Goal: Information Seeking & Learning: Find specific fact

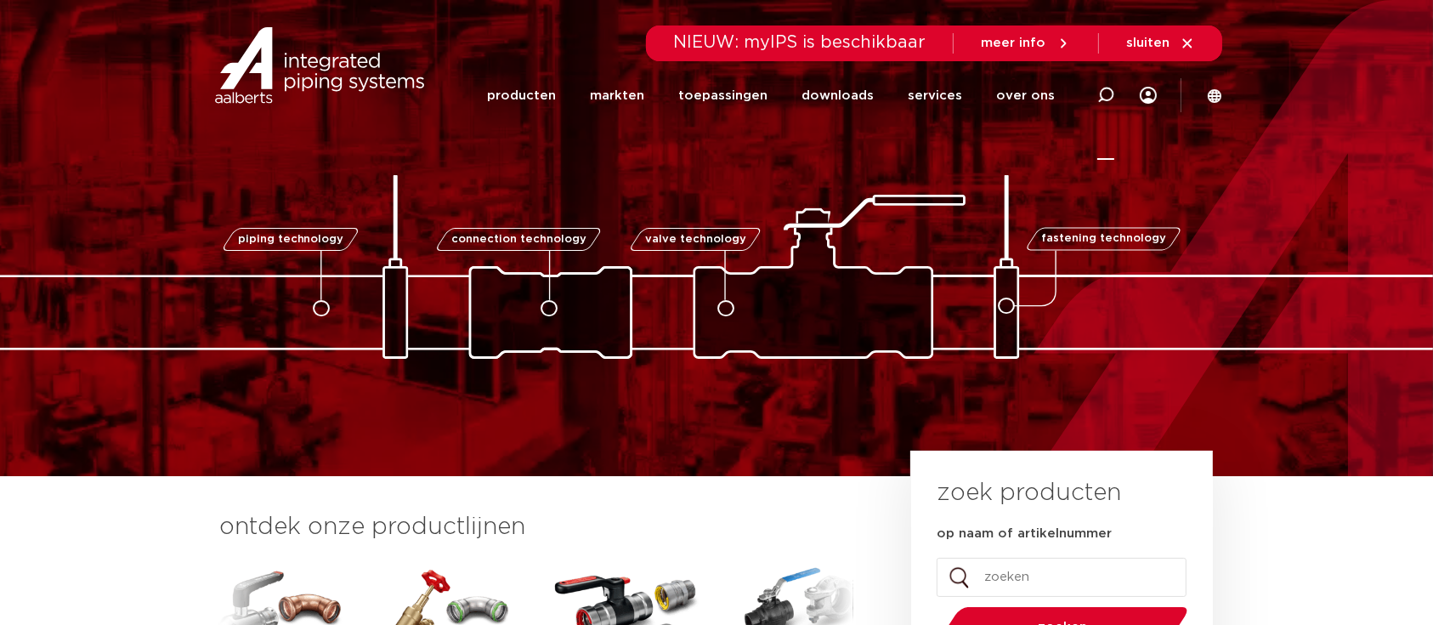
click at [1101, 90] on icon at bounding box center [1104, 95] width 20 height 20
type input "4800367"
click button "Zoeken" at bounding box center [0, 0] width 0 height 0
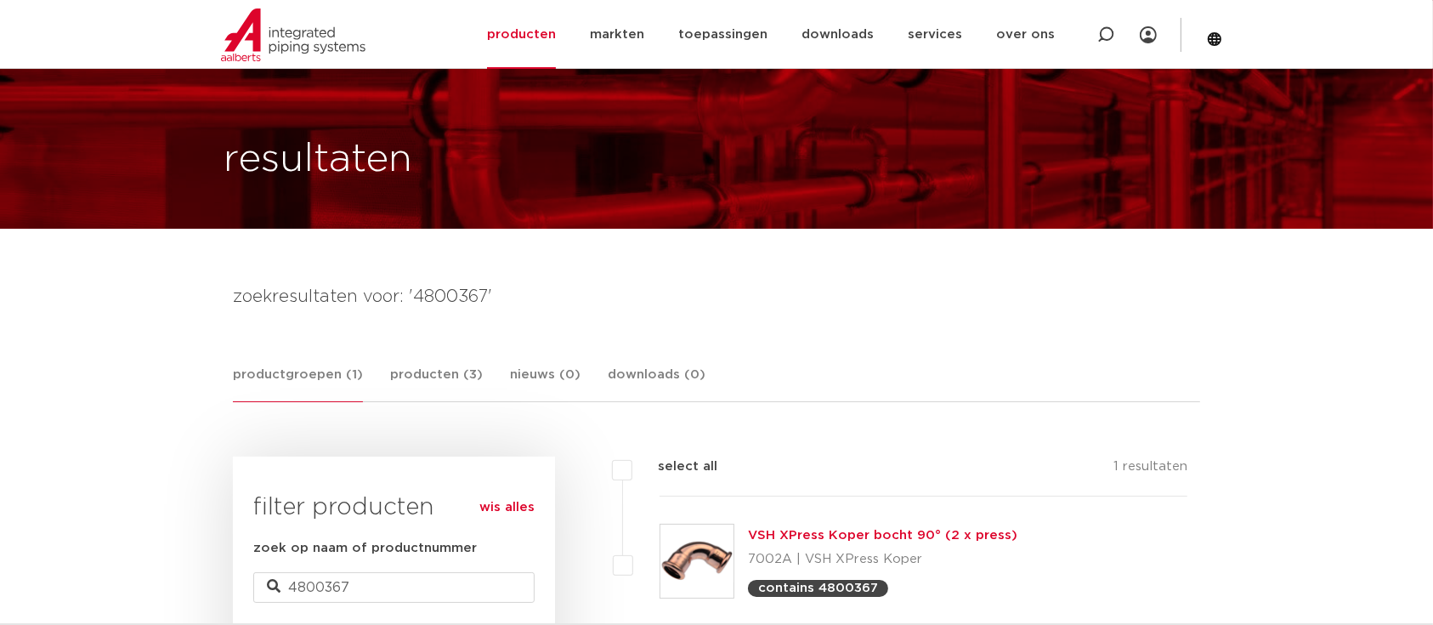
scroll to position [90, 0]
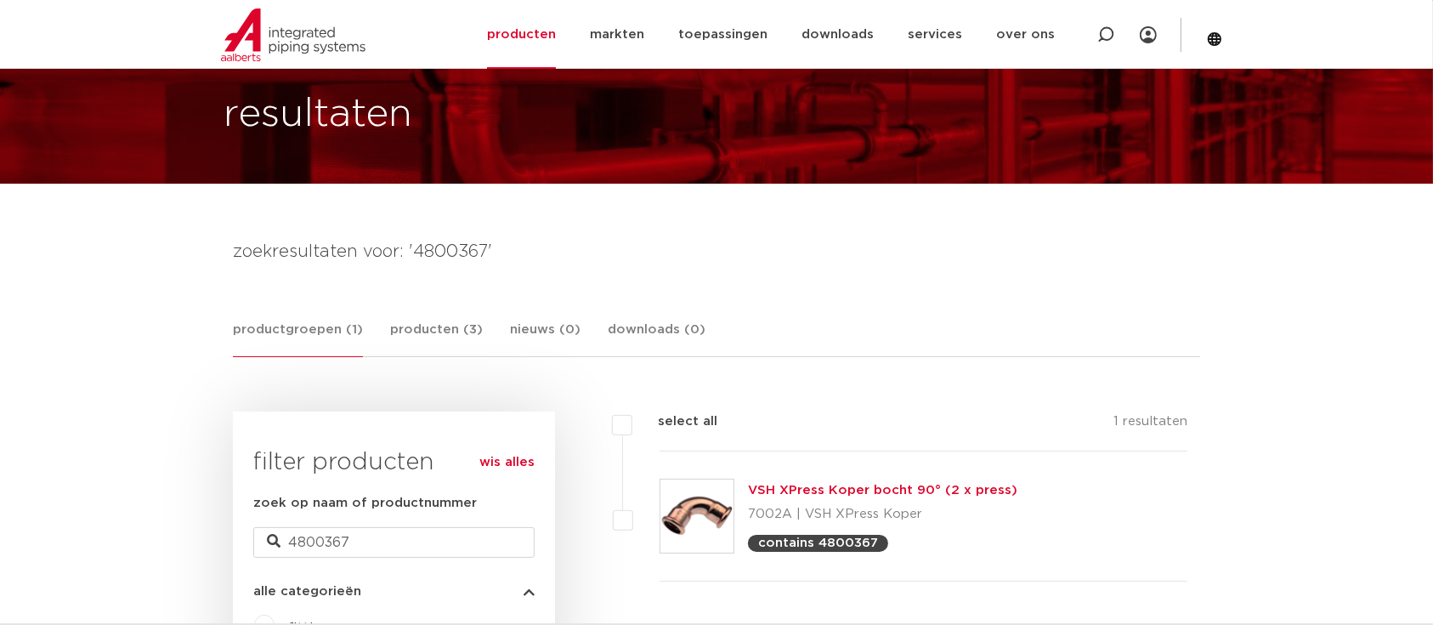
click at [838, 494] on link "VSH XPress Koper bocht 90° (2 x press)" at bounding box center [882, 489] width 269 height 13
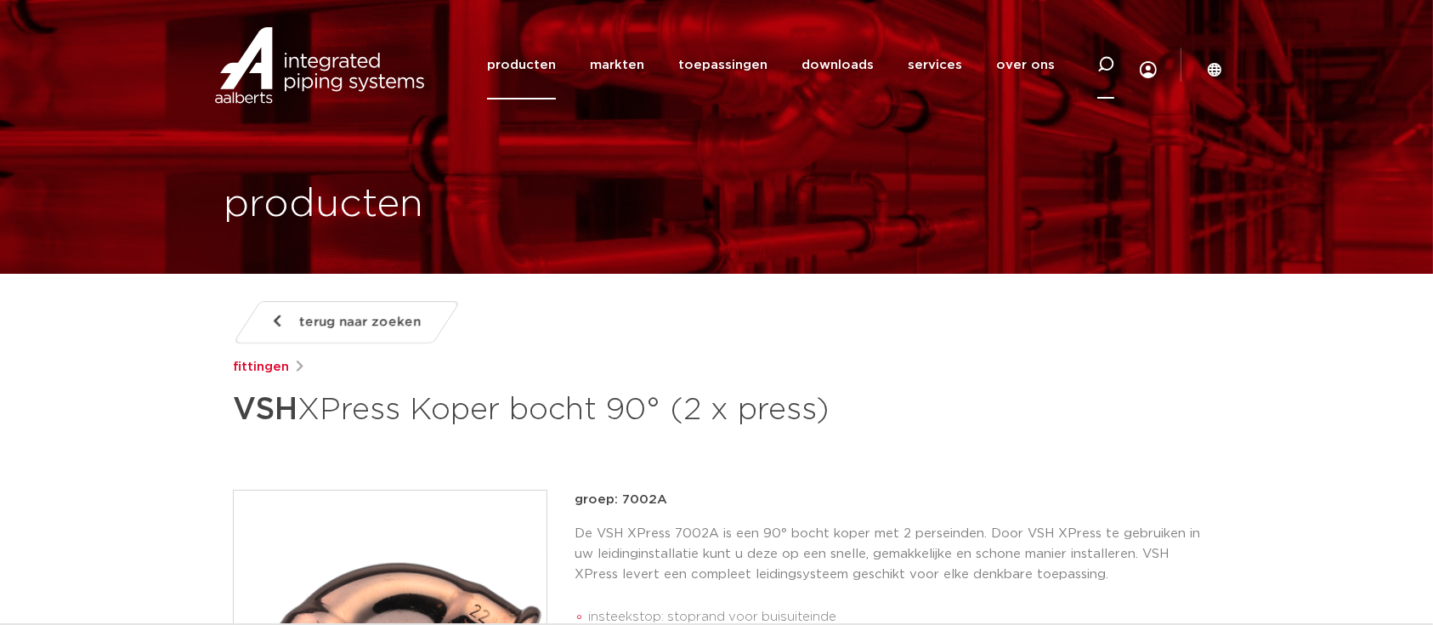
click at [1105, 67] on icon at bounding box center [1105, 64] width 17 height 17
type input "R2736"
click at [916, 189] on div "producten" at bounding box center [716, 137] width 1011 height 274
click at [636, 65] on input "R2736" at bounding box center [849, 63] width 534 height 34
click button "Zoeken" at bounding box center [0, 0] width 0 height 0
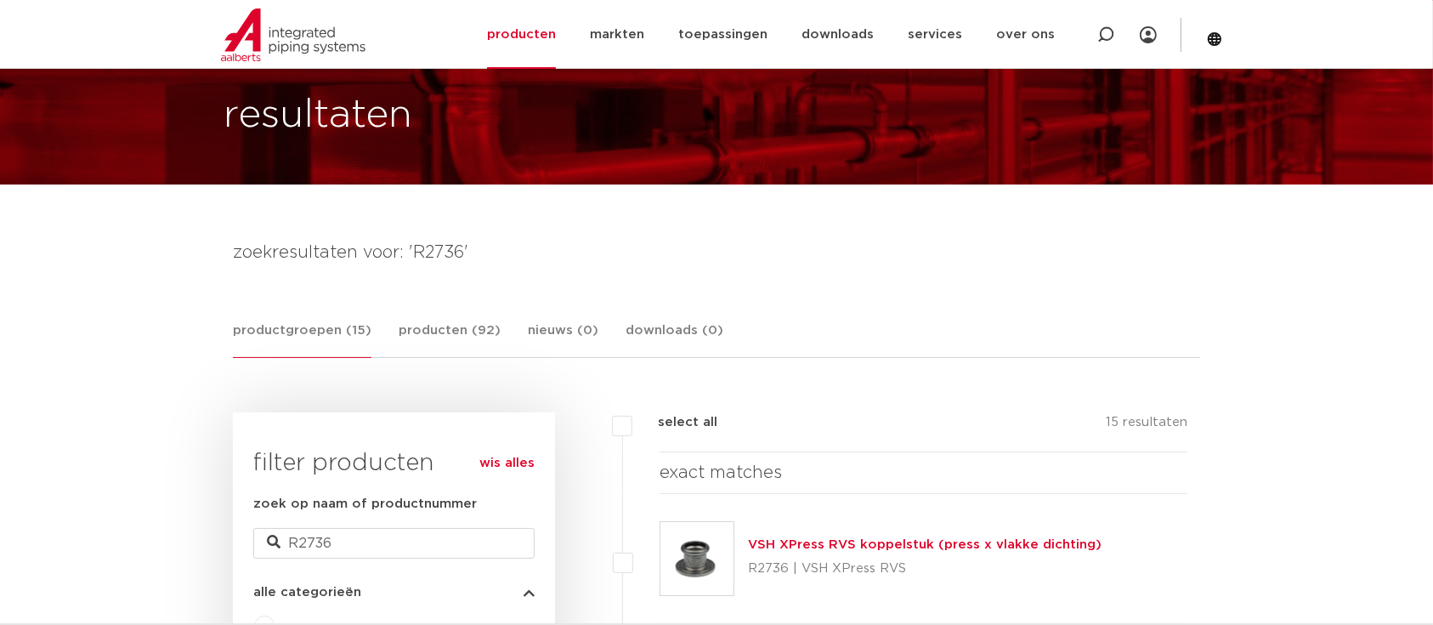
click at [790, 547] on link "VSH XPress RVS koppelstuk (press x vlakke dichting)" at bounding box center [924, 544] width 353 height 13
click at [826, 543] on link "VSH XPress RVS koppelstuk (press x vlakke dichting)" at bounding box center [924, 544] width 353 height 13
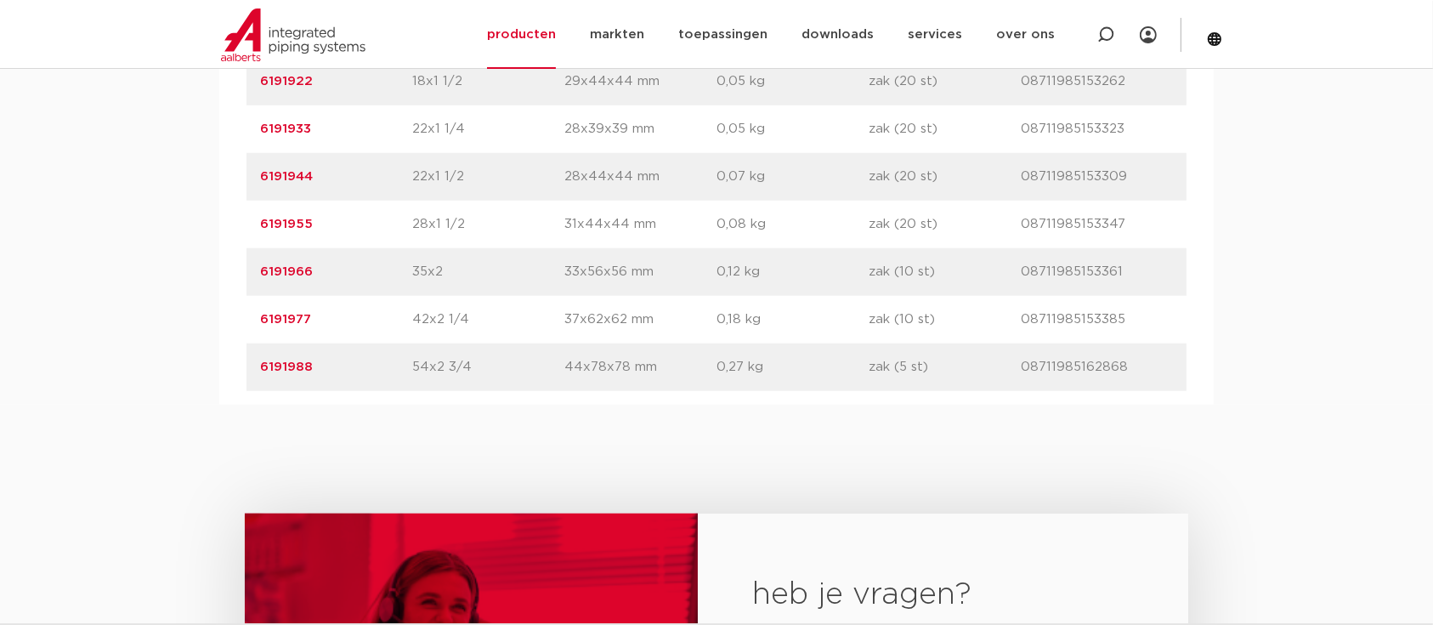
scroll to position [1450, 0]
